Goal: Find specific page/section: Find specific page/section

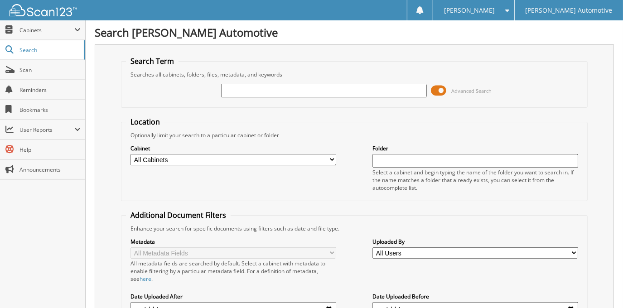
click at [435, 95] on span at bounding box center [438, 91] width 15 height 14
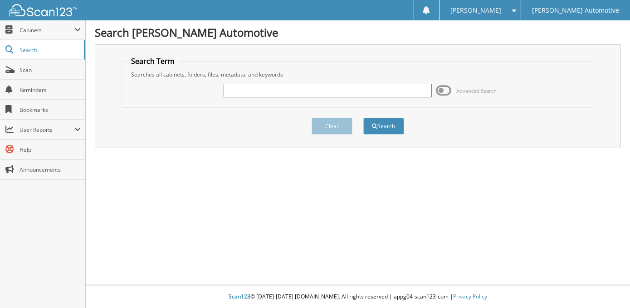
click at [197, 193] on div "Search [PERSON_NAME] Automotive Search Term Searches all cabinets, folders, fil…" at bounding box center [358, 154] width 544 height 308
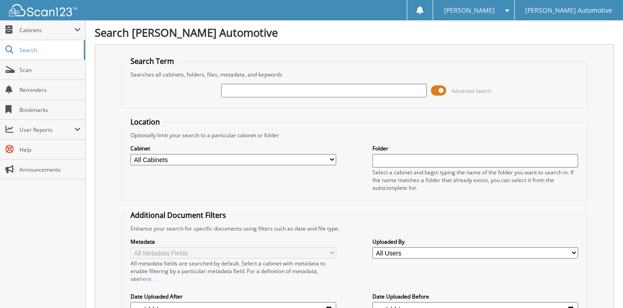
type input "j"
type input "JERMAINE GREENE"
click at [444, 92] on span at bounding box center [438, 91] width 15 height 14
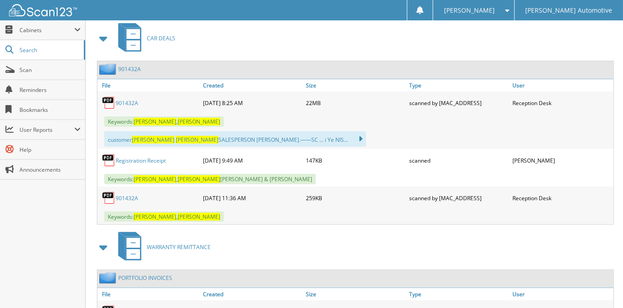
scroll to position [206, 0]
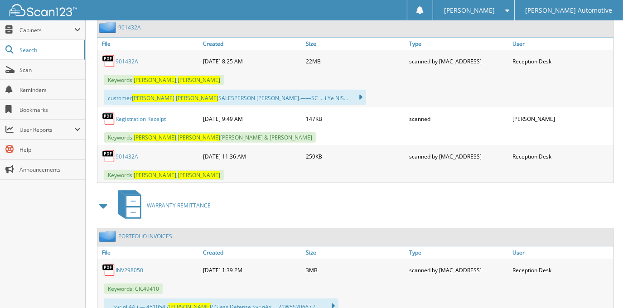
click at [131, 58] on link "901432A" at bounding box center [127, 62] width 23 height 8
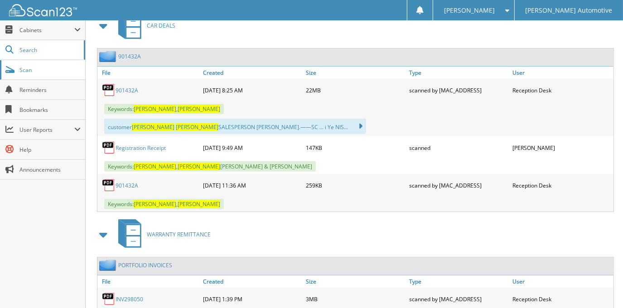
scroll to position [0, 0]
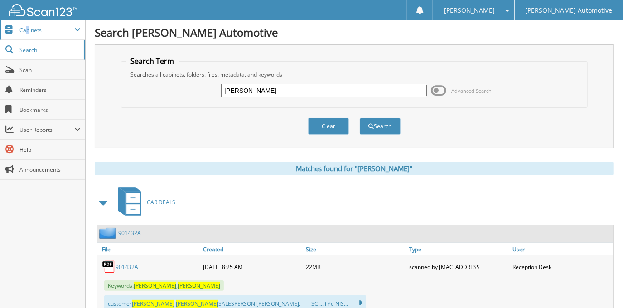
click at [28, 31] on span "Cabinets" at bounding box center [46, 30] width 55 height 8
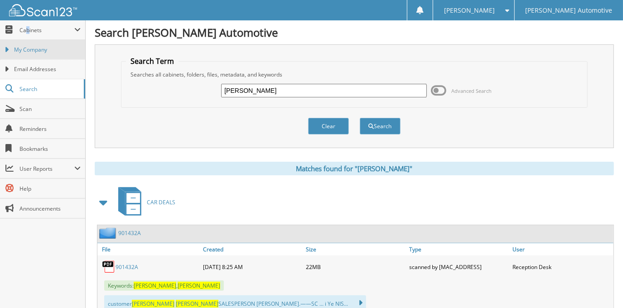
drag, startPoint x: 28, startPoint y: 31, endPoint x: 17, endPoint y: 47, distance: 19.2
click at [17, 49] on span "My Company" at bounding box center [47, 50] width 67 height 8
